Goal: Task Accomplishment & Management: Manage account settings

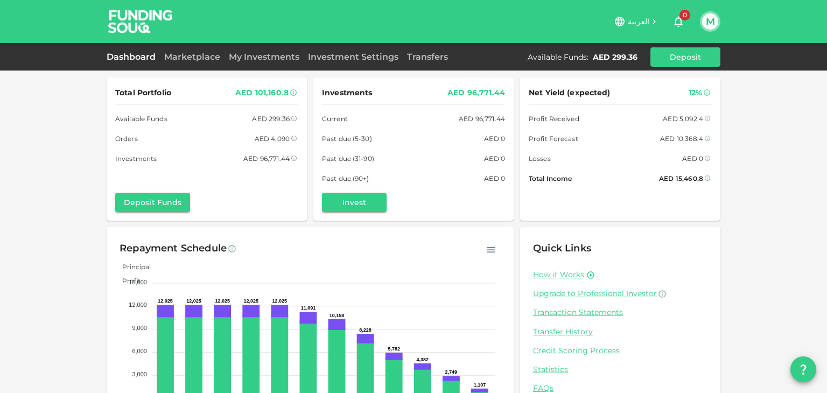
scroll to position [53, 0]
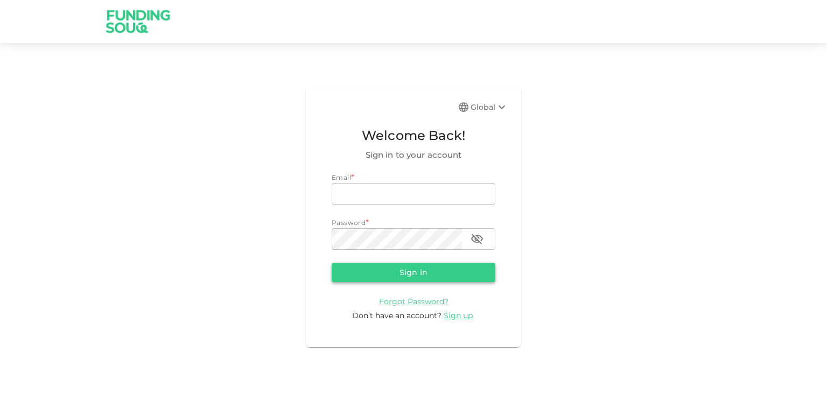
type input "mail2varun82@gmail.com"
click at [435, 271] on button "Sign in" at bounding box center [414, 272] width 164 height 19
